Goal: Information Seeking & Learning: Learn about a topic

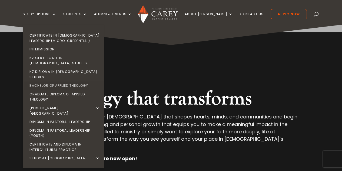
click at [68, 81] on link "Bachelor of Applied Theology" at bounding box center [64, 85] width 81 height 9
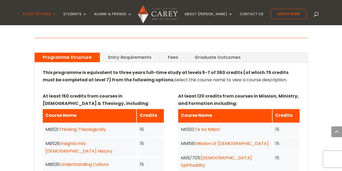
scroll to position [379, 0]
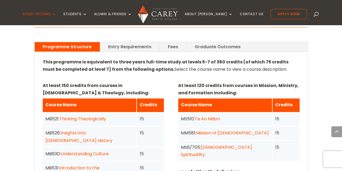
click at [84, 117] on link "Thinking Theologically" at bounding box center [82, 119] width 47 height 6
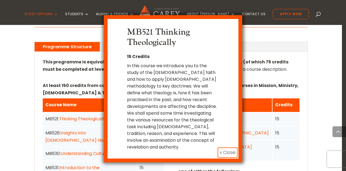
click at [27, 95] on div "MB521 Thinking Theologically 15 Credits In this course we introduce you to the …" at bounding box center [173, 85] width 346 height 171
click at [225, 147] on button "x Close" at bounding box center [228, 152] width 20 height 10
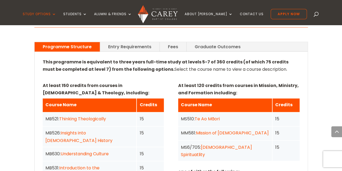
click at [201, 44] on link "Graduate Outcomes" at bounding box center [218, 46] width 62 height 9
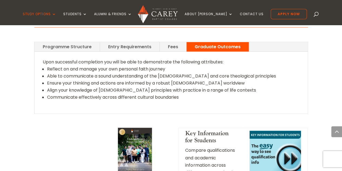
click at [42, 60] on div "Upon successful completion you will be able to demonstrate the following attrib…" at bounding box center [171, 83] width 273 height 62
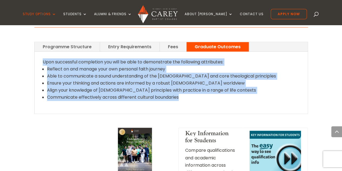
drag, startPoint x: 41, startPoint y: 60, endPoint x: 213, endPoint y: 102, distance: 176.8
click at [213, 102] on div "Upon successful completion you will be able to demonstrate the following attrib…" at bounding box center [171, 83] width 273 height 62
copy div "Upon successful completion you will be able to demonstrate the following attrib…"
click at [132, 45] on link "Entry Requirements" at bounding box center [130, 46] width 60 height 9
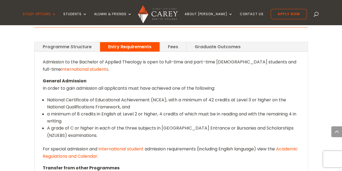
click at [43, 61] on span "Admission to the Bachelor of Applied Theology is open to full-time and part-tim…" at bounding box center [170, 66] width 254 height 14
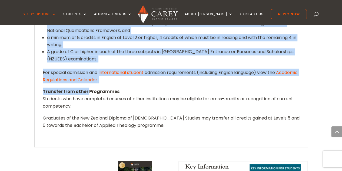
scroll to position [460, 0]
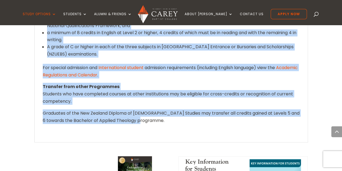
drag, startPoint x: 43, startPoint y: 60, endPoint x: 173, endPoint y: 123, distance: 144.5
click at [173, 123] on div "Admission to the Bachelor of Applied Theology is open to full-time and part-tim…" at bounding box center [171, 56] width 257 height 158
copy div "Admission to the Bachelor of Applied Theology is open to full-time and part-tim…"
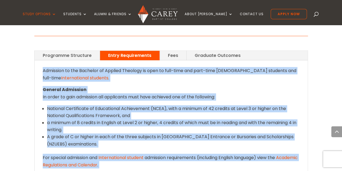
scroll to position [379, 0]
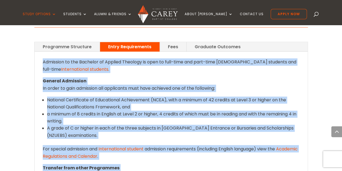
click at [65, 45] on link "Programme Structure" at bounding box center [67, 46] width 65 height 9
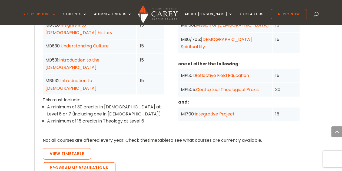
scroll to position [487, 0]
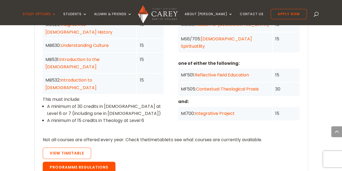
click at [87, 161] on link "Programme Regulations" at bounding box center [79, 166] width 73 height 11
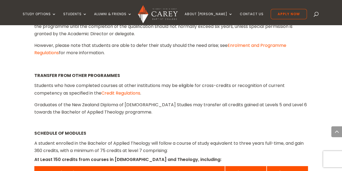
scroll to position [866, 0]
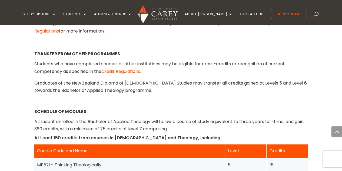
click at [34, 108] on strong "SCHEDULE OF MODULES" at bounding box center [60, 111] width 52 height 6
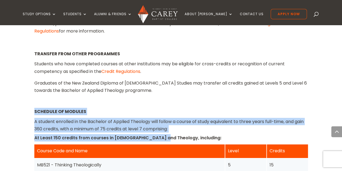
drag, startPoint x: 34, startPoint y: 96, endPoint x: 156, endPoint y: 122, distance: 124.1
copy div "SCHEDULE OF MODULES A student enrolled in the Bachelor of Applied Theology will…"
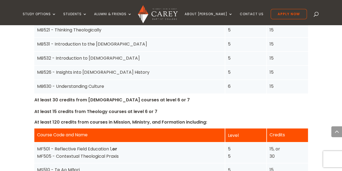
scroll to position [1001, 0]
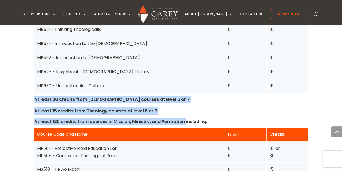
drag, startPoint x: 35, startPoint y: 84, endPoint x: 183, endPoint y: 103, distance: 149.4
click at [183, 103] on div "SCHEDULE OF MODULES A student enrolled in the Bachelor of Applied Theology will…" at bounding box center [171, 88] width 274 height 232
copy div "At least 30 credits from Bible courses at level 6 or 7 At least 15 credits from…"
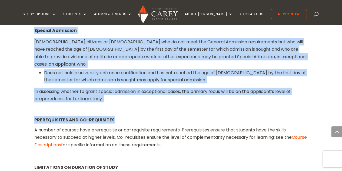
scroll to position [704, 0]
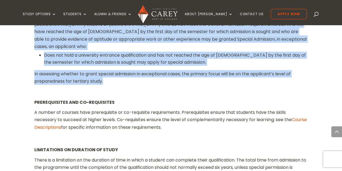
drag, startPoint x: 35, startPoint y: 58, endPoint x: 169, endPoint y: 70, distance: 134.7
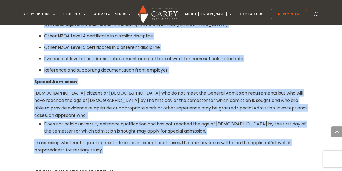
scroll to position [622, 0]
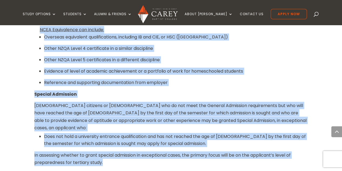
copy div "ADMISSION REQUIREMENTS General Admission In order to gain admission all applica…"
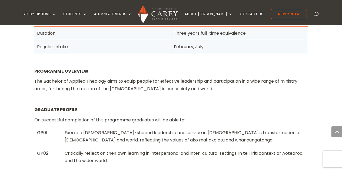
scroll to position [298, 0]
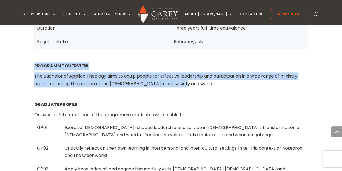
drag, startPoint x: 35, startPoint y: 64, endPoint x: 197, endPoint y: 83, distance: 163.6
click at [197, 83] on div "PROGRAMME OVERVIEW The Bachelor of Applied Theology aims to equip people for ef…" at bounding box center [171, 74] width 274 height 25
copy div "PROGRAMME OVERVIEW The Bachelor of Applied Theology aims to equip people for ef…"
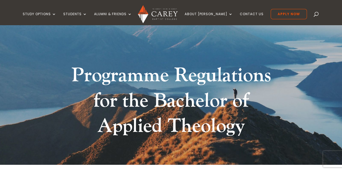
scroll to position [27, 0]
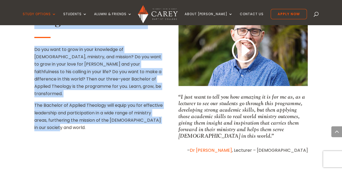
scroll to position [244, 0]
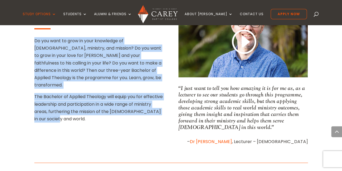
drag, startPoint x: 36, startPoint y: 92, endPoint x: 115, endPoint y: 139, distance: 91.8
click at [115, 139] on div "Programme Outline Do you want to grow in your knowledge of God, ministry, and m…" at bounding box center [171, 74] width 274 height 157
copy div "Programme Outline Do you want to grow in your knowledge of God, ministry, and m…"
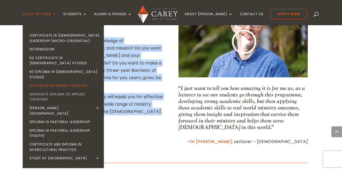
click at [65, 90] on link "Graduate Diploma of Applied Theology" at bounding box center [64, 97] width 81 height 14
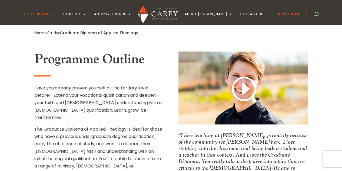
scroll to position [189, 0]
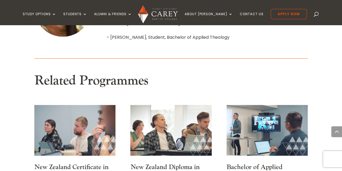
scroll to position [406, 0]
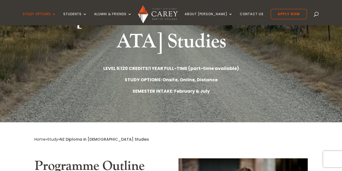
scroll to position [27, 0]
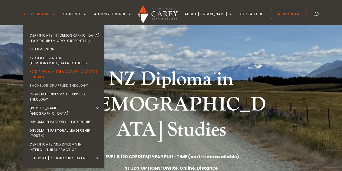
click at [67, 81] on link "Bachelor of Applied Theology" at bounding box center [64, 85] width 81 height 9
